Goal: Contribute content

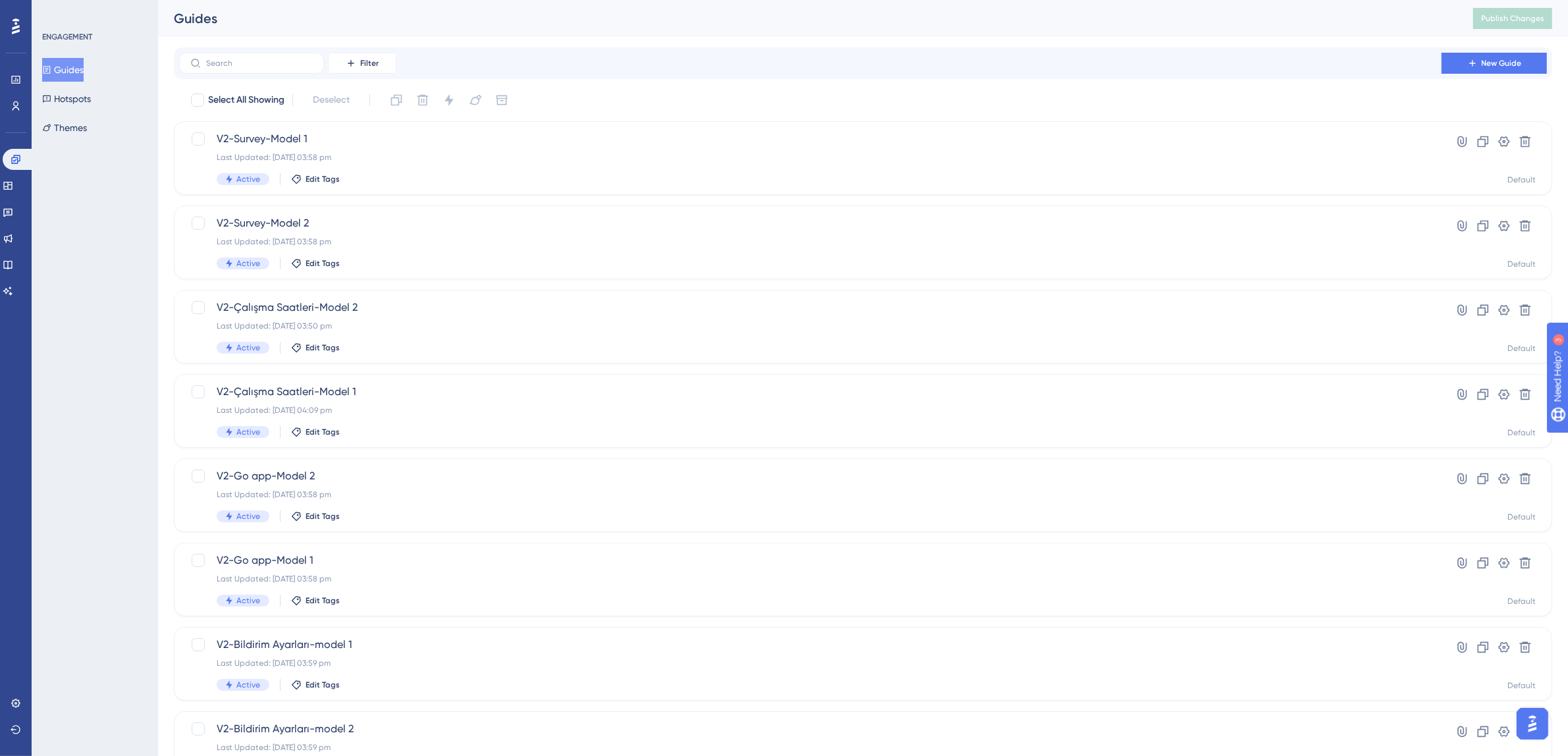
click at [71, 68] on button "Guides" at bounding box center [63, 69] width 41 height 23
click at [446, 165] on div "V2-Survey-Model 1 Last Updated: 19 Aug 2025 03:58 pm Active Edit Tags" at bounding box center [810, 158] width 1187 height 54
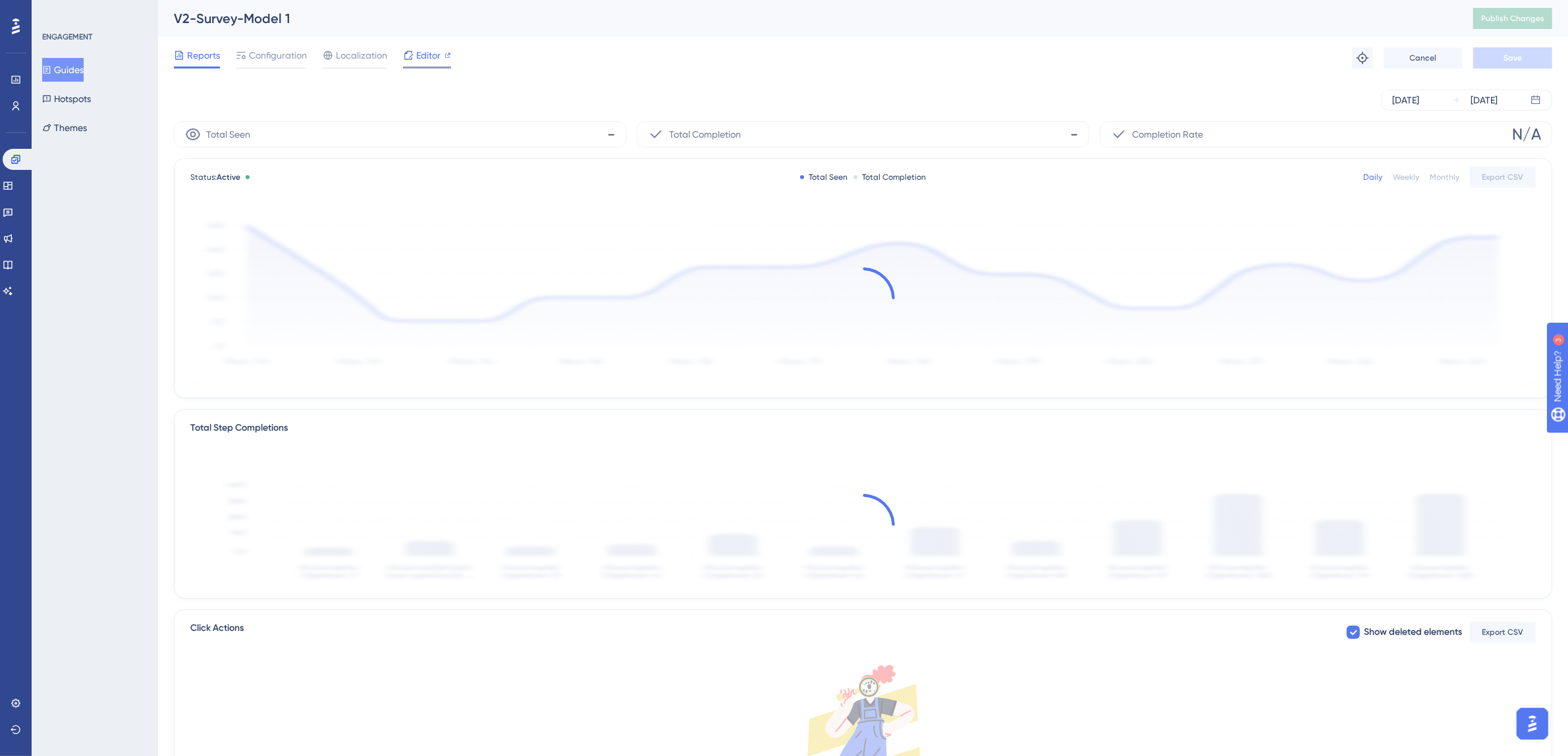
click at [433, 65] on div "Editor" at bounding box center [427, 58] width 48 height 21
click at [1518, 21] on span "Publish Changes" at bounding box center [1512, 18] width 63 height 10
